Goal: Find specific page/section: Find specific page/section

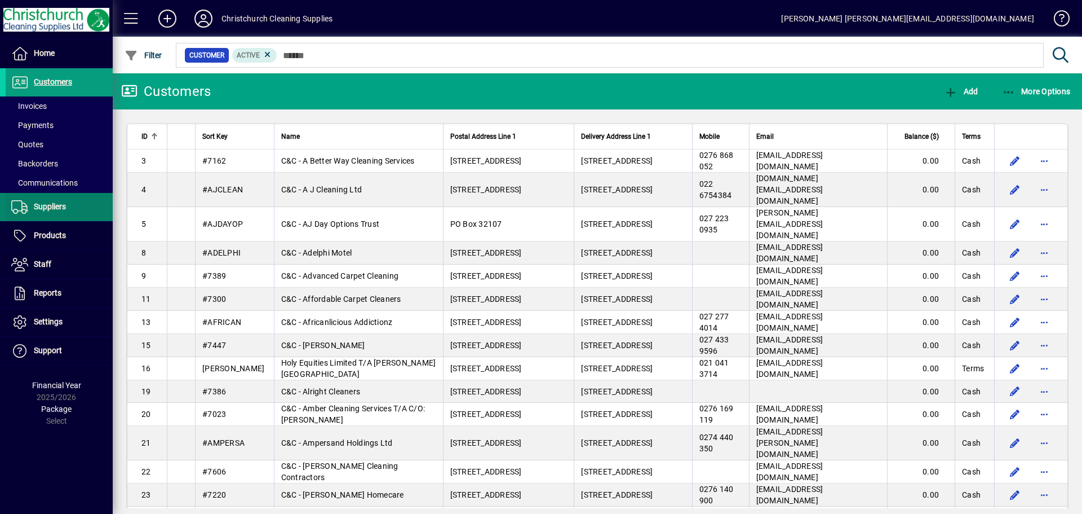
click at [59, 205] on span "Suppliers" at bounding box center [50, 206] width 32 height 9
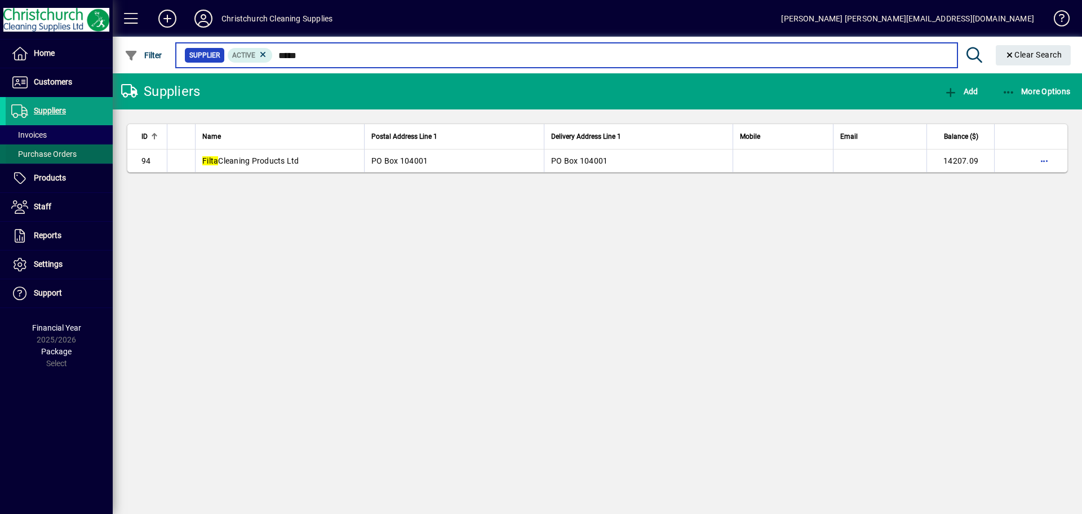
type input "*****"
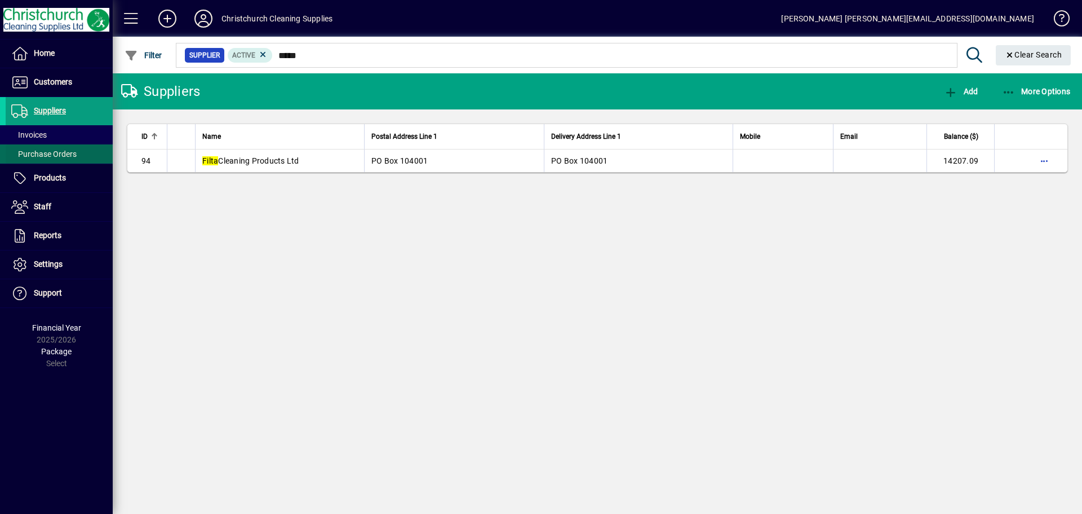
click at [55, 154] on span "Purchase Orders" at bounding box center [43, 153] width 65 height 9
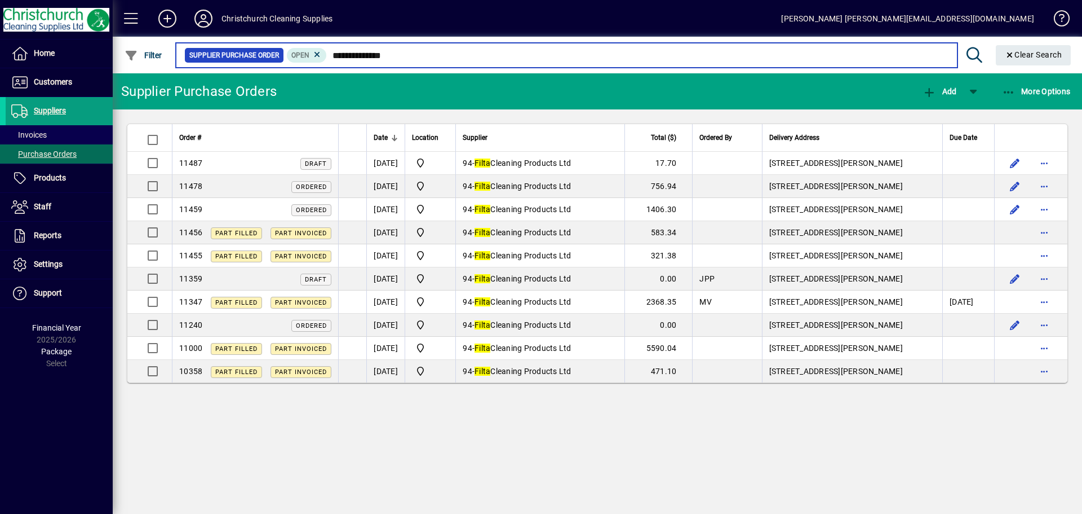
type input "*****"
